Goal: Find specific page/section: Find specific page/section

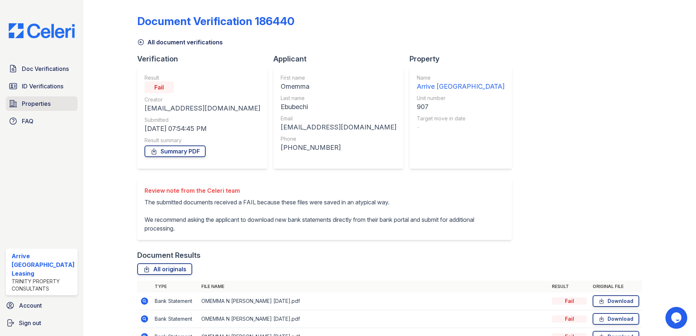
click at [37, 104] on span "Properties" at bounding box center [36, 103] width 29 height 9
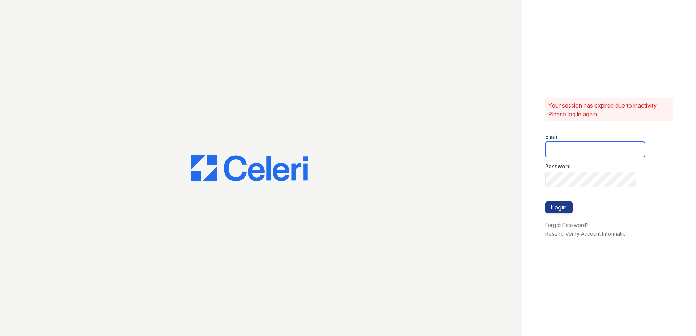
type input "arrivenorthbethesda@trinity-pm.com"
click at [563, 206] on button "Login" at bounding box center [558, 208] width 27 height 12
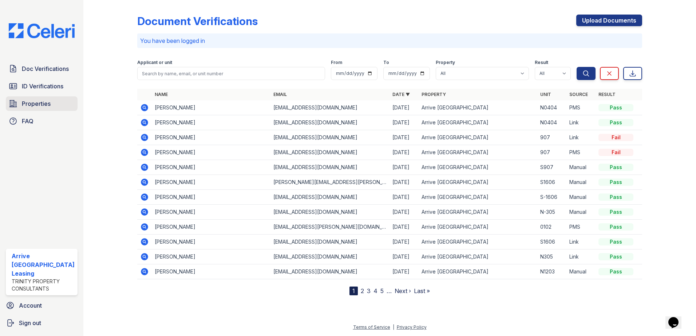
click at [37, 105] on span "Properties" at bounding box center [36, 103] width 29 height 9
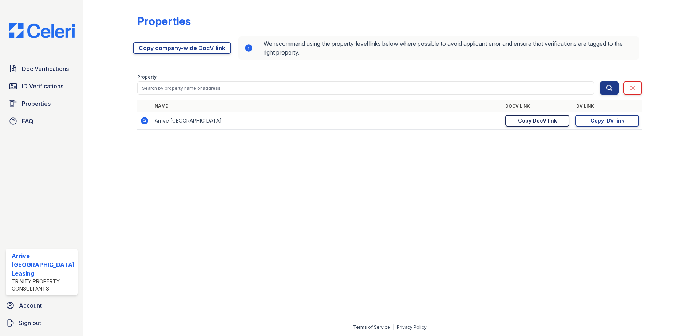
click at [544, 122] on div "Copy DocV link" at bounding box center [537, 120] width 39 height 7
